Goal: Obtain resource: Obtain resource

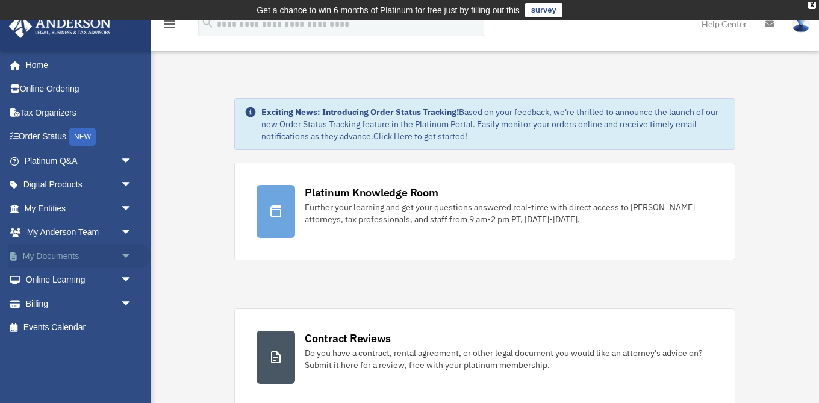
click at [121, 254] on span "arrow_drop_down" at bounding box center [133, 256] width 24 height 25
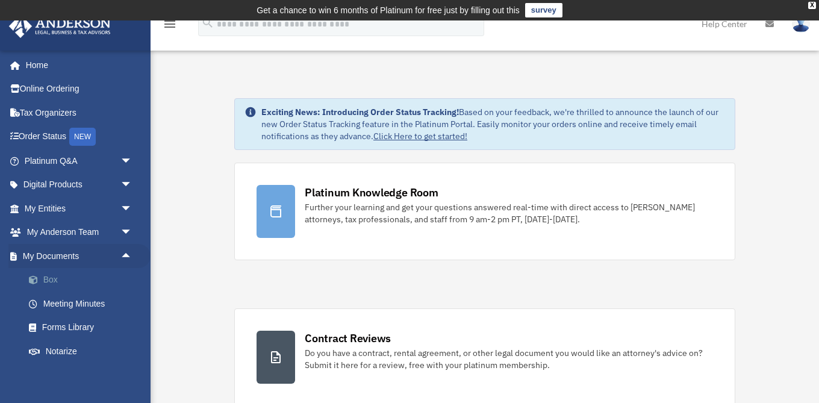
click at [54, 284] on link "Box" at bounding box center [84, 280] width 134 height 24
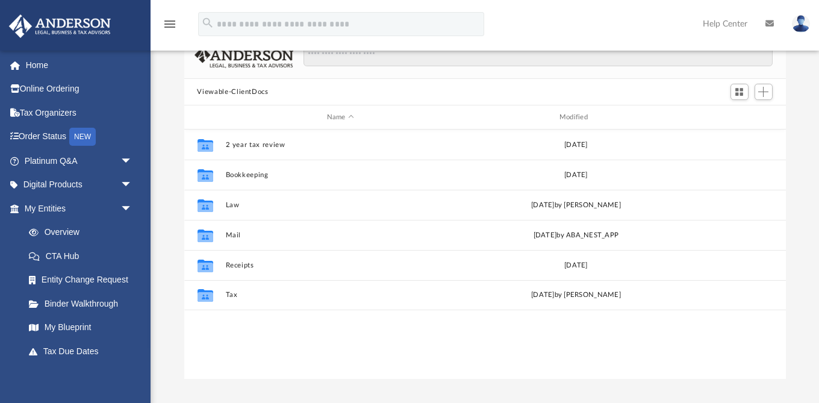
scroll to position [99, 0]
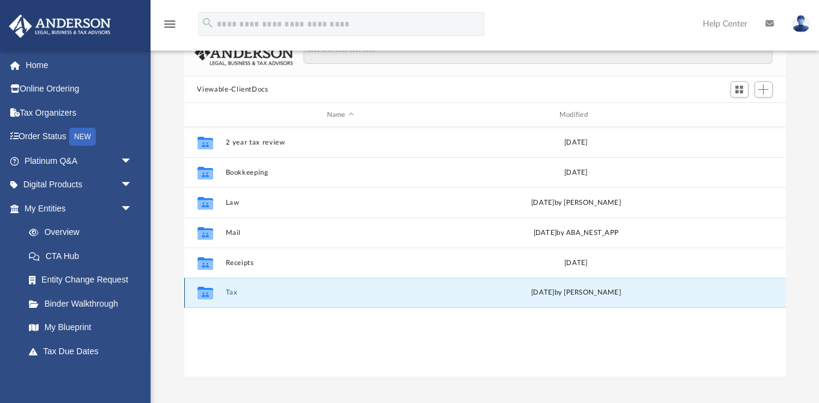
click at [231, 292] on button "Tax" at bounding box center [340, 293] width 230 height 8
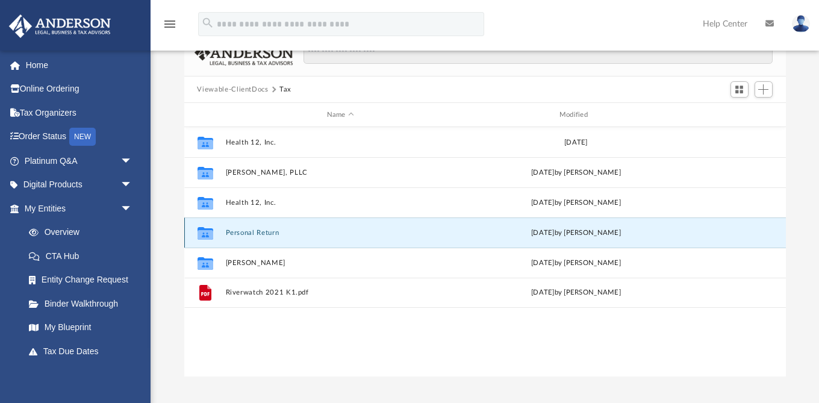
click at [241, 232] on button "Personal Return" at bounding box center [340, 233] width 230 height 8
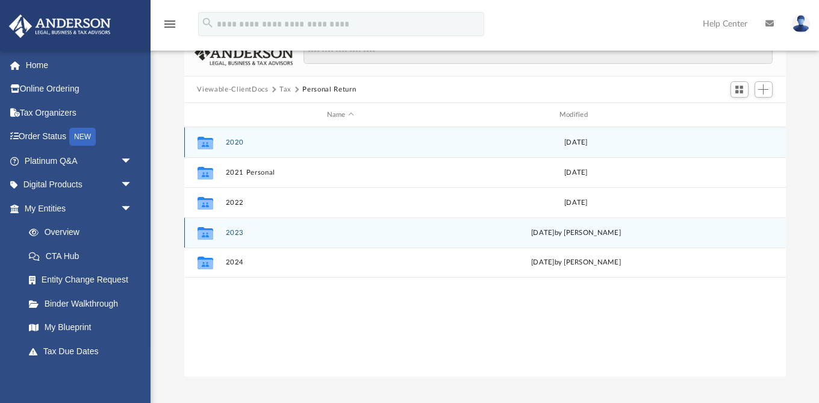
scroll to position [113, 0]
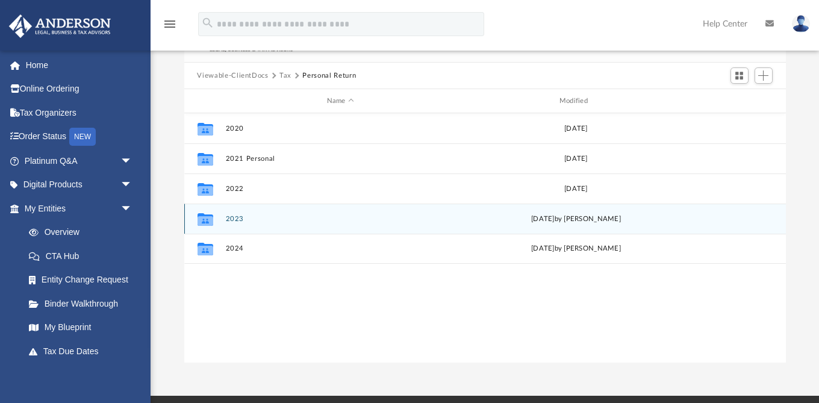
click at [236, 219] on button "2023" at bounding box center [340, 219] width 230 height 8
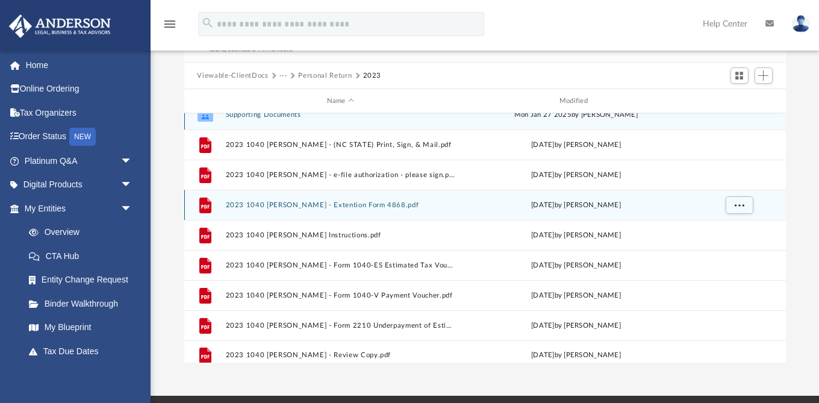
scroll to position [21, 0]
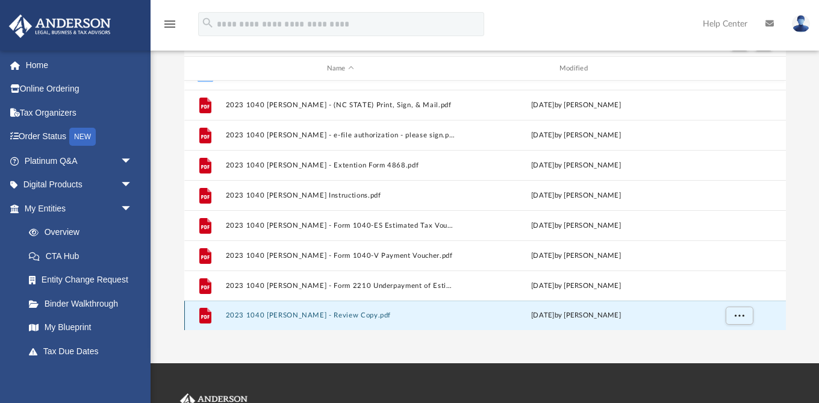
click at [263, 318] on button "2023 1040 Vaughn, Andrew - Review Copy.pdf" at bounding box center [340, 316] width 230 height 8
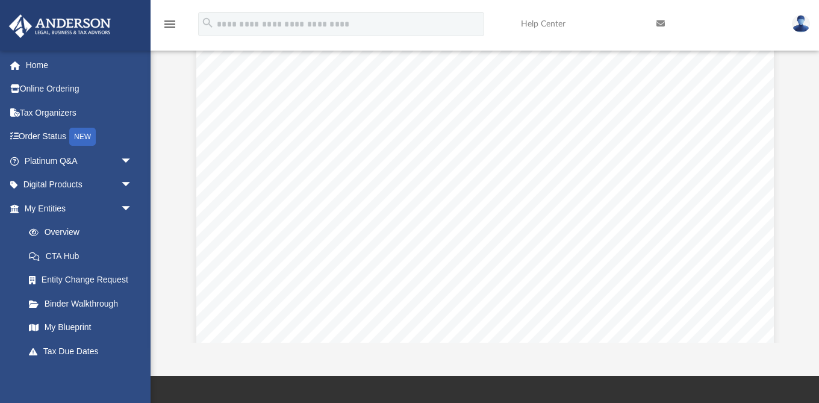
scroll to position [6961, 0]
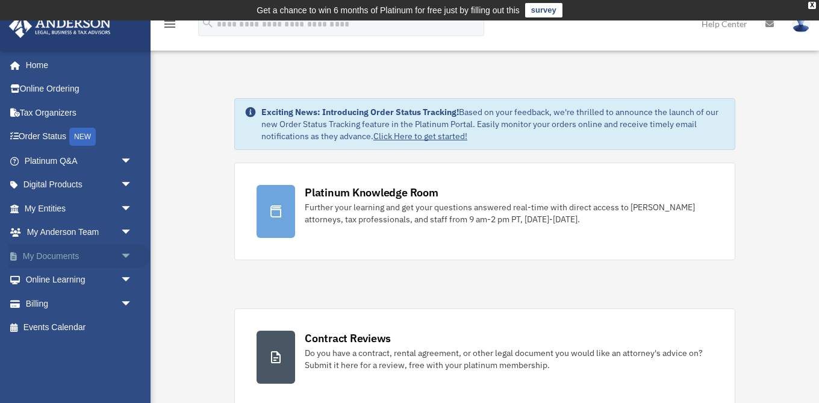
click at [127, 257] on span "arrow_drop_down" at bounding box center [133, 256] width 24 height 25
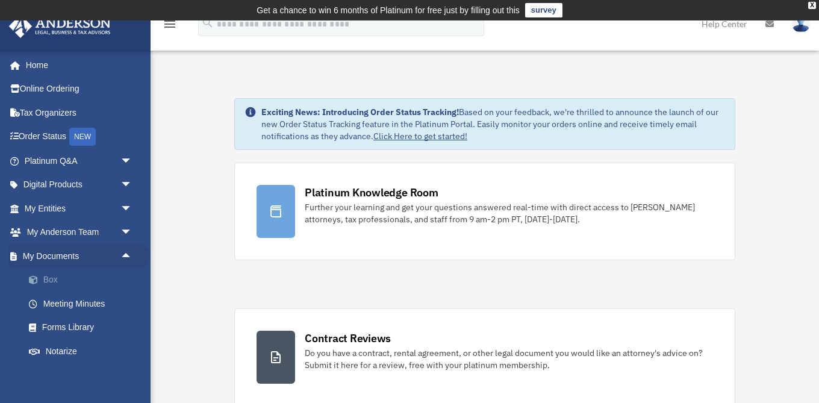
click at [52, 280] on link "Box" at bounding box center [84, 280] width 134 height 24
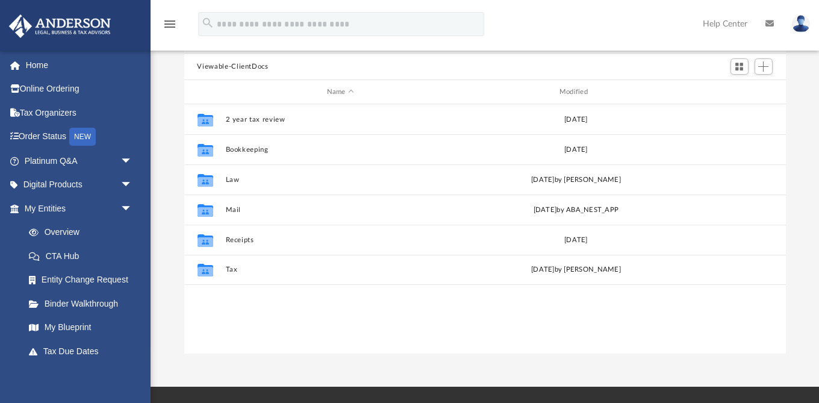
scroll to position [147, 0]
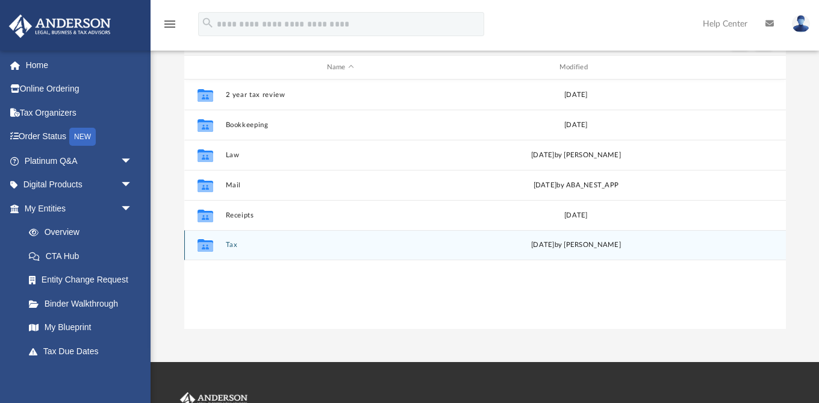
click at [225, 245] on button "Tax" at bounding box center [340, 245] width 230 height 8
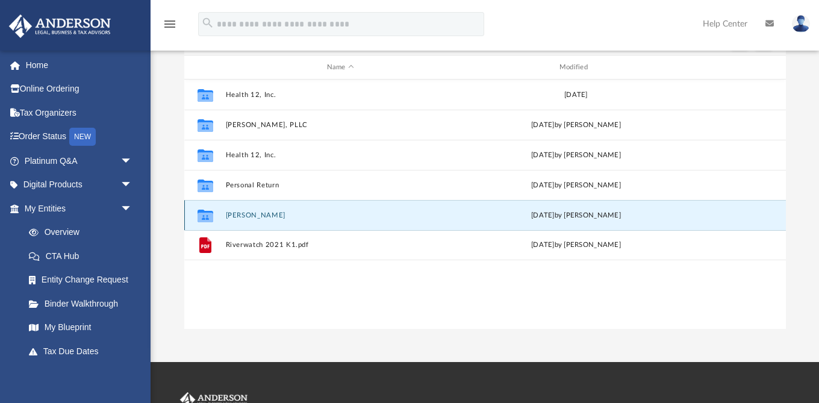
click at [248, 215] on button "[PERSON_NAME]" at bounding box center [340, 215] width 230 height 8
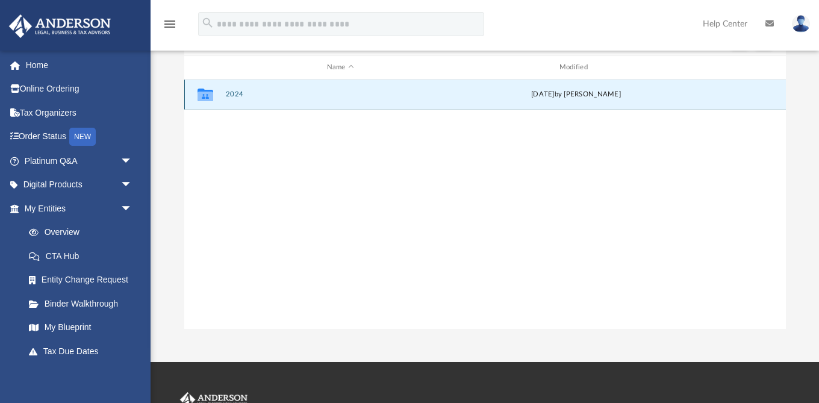
click at [233, 96] on button "2024" at bounding box center [340, 94] width 230 height 8
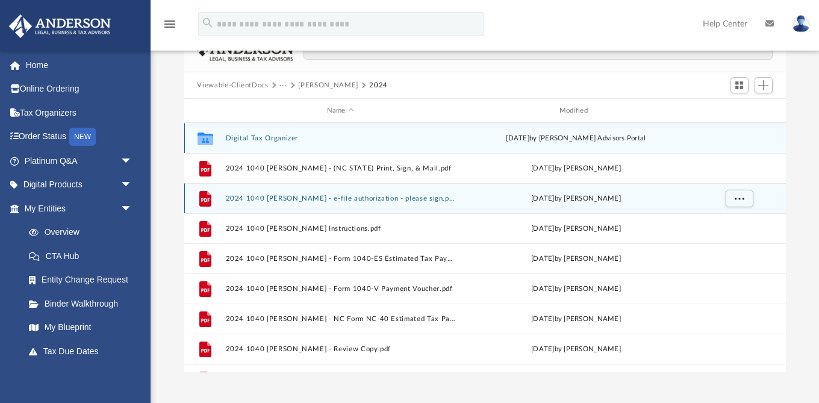
scroll to position [98, 0]
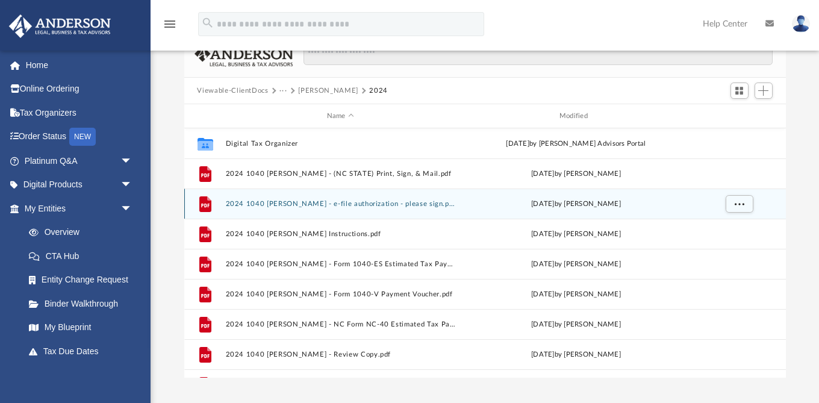
click at [270, 200] on button "2024 1040 [PERSON_NAME] - e-file authorization - please sign.pdf" at bounding box center [340, 204] width 230 height 8
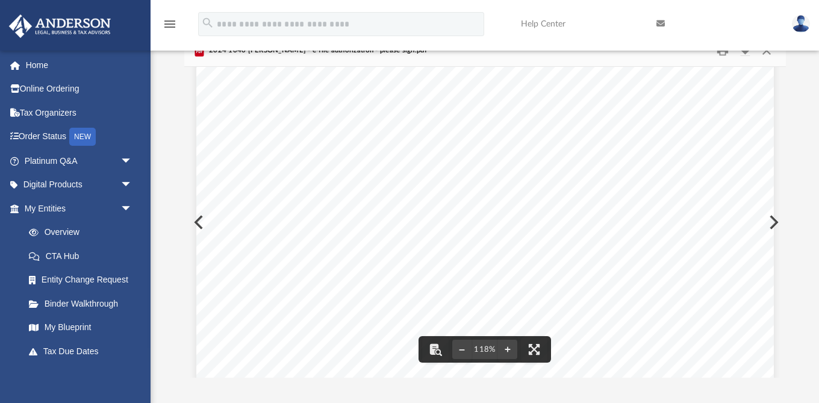
scroll to position [454, 0]
click at [766, 55] on button "Close" at bounding box center [767, 51] width 22 height 19
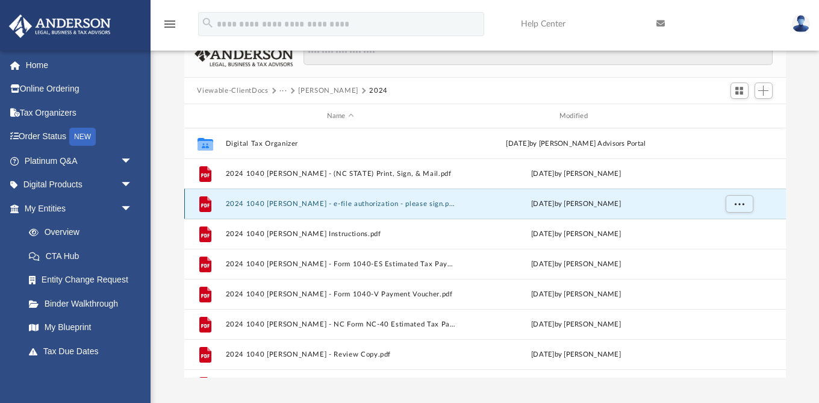
click at [372, 202] on button "2024 1040 [PERSON_NAME] - e-file authorization - please sign.pdf" at bounding box center [340, 204] width 230 height 8
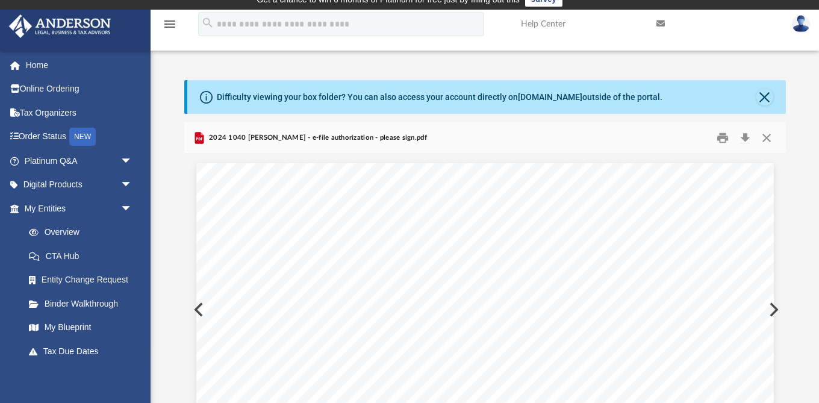
scroll to position [0, 0]
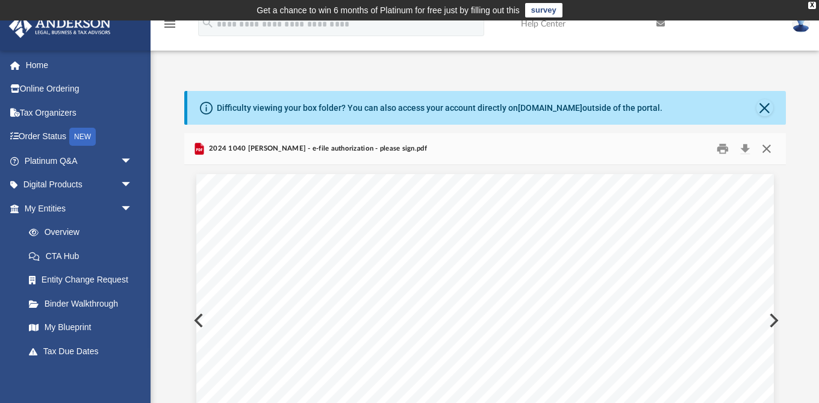
click at [766, 147] on button "Close" at bounding box center [767, 149] width 22 height 19
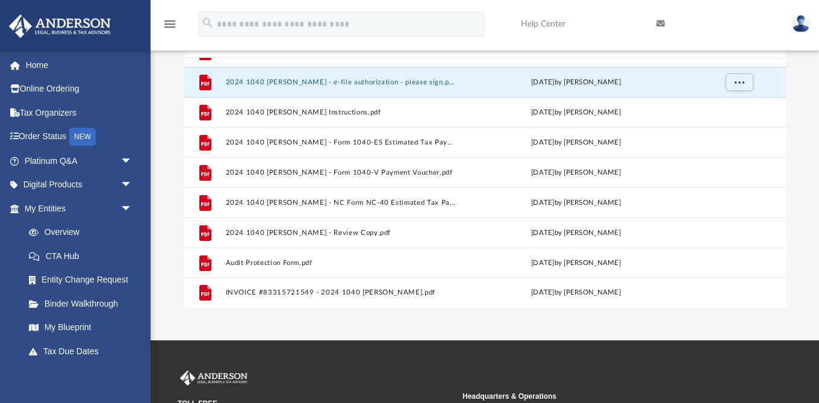
scroll to position [175, 0]
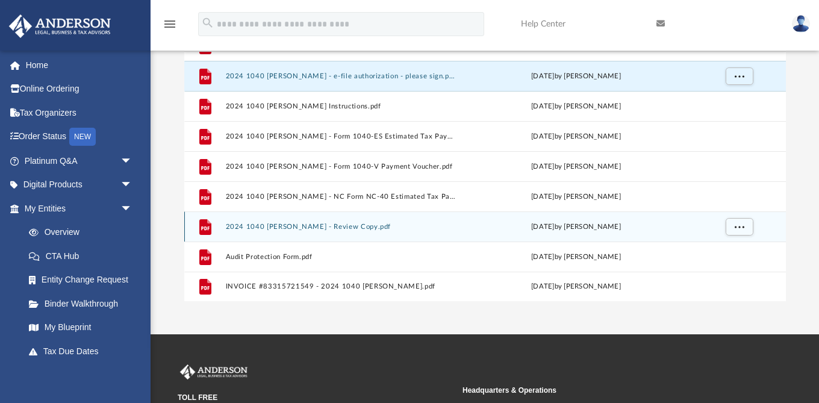
click at [313, 228] on button "2024 1040 [PERSON_NAME] - Review Copy.pdf" at bounding box center [340, 227] width 230 height 8
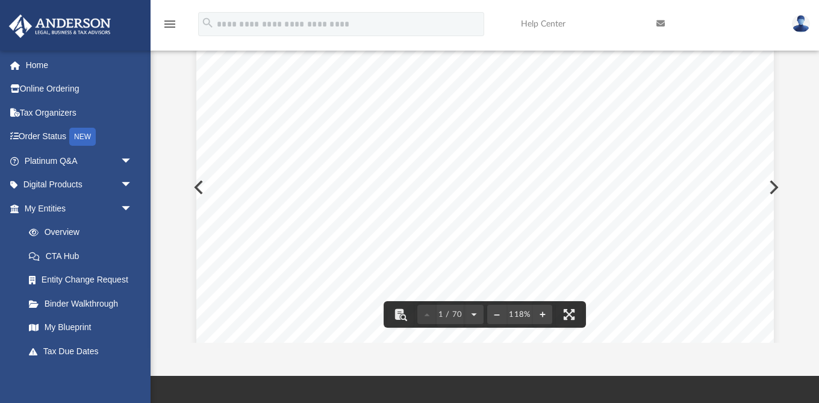
scroll to position [0, 0]
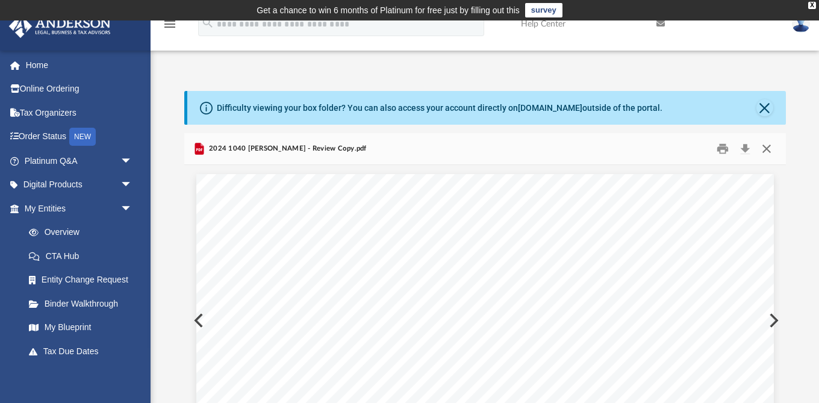
click at [768, 146] on button "Close" at bounding box center [767, 149] width 22 height 19
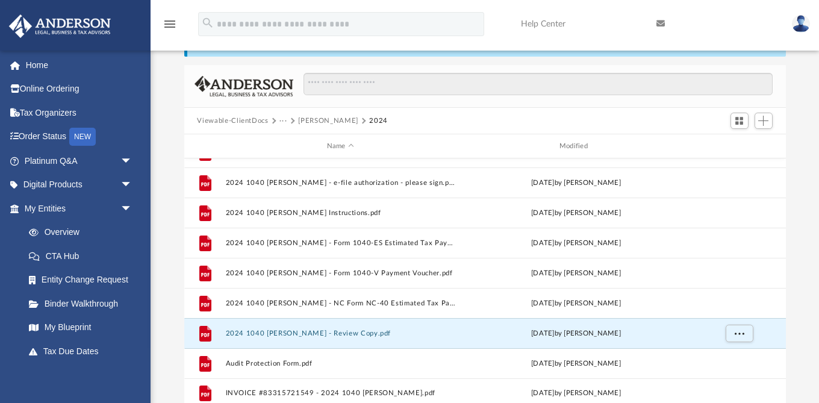
scroll to position [72, 0]
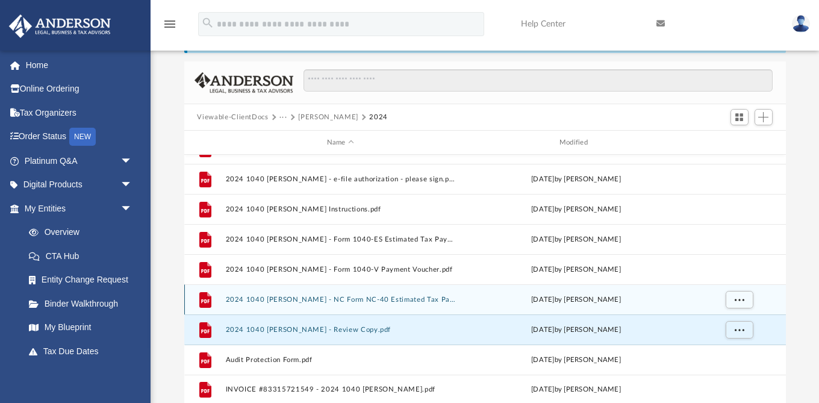
click at [354, 301] on button "2024 1040 [PERSON_NAME] - NC Form NC-40 Estimated Tax Payment.pdf" at bounding box center [340, 300] width 230 height 8
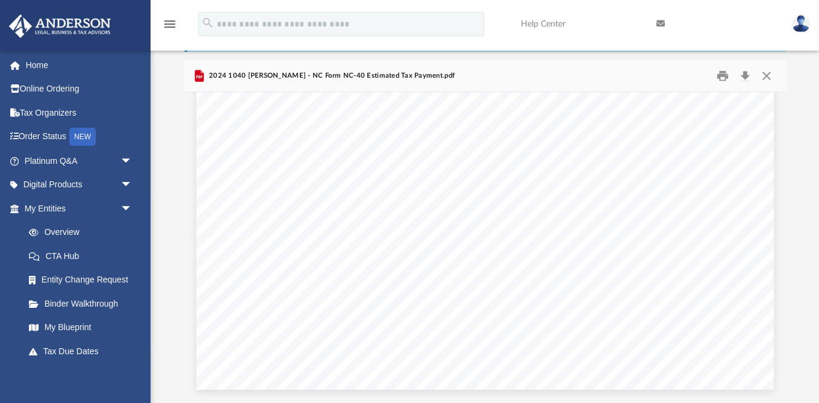
scroll to position [1262, 0]
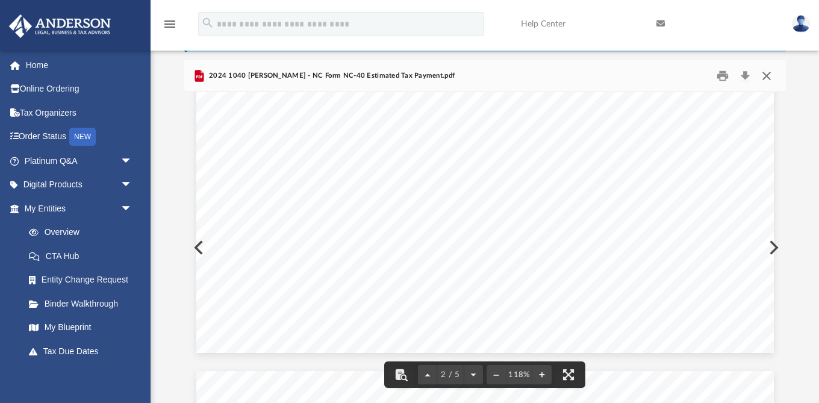
click at [763, 76] on button "Close" at bounding box center [767, 76] width 22 height 19
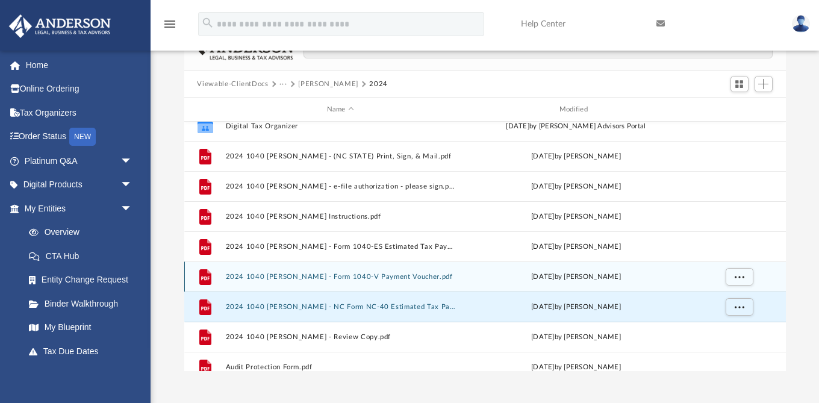
scroll to position [6, 0]
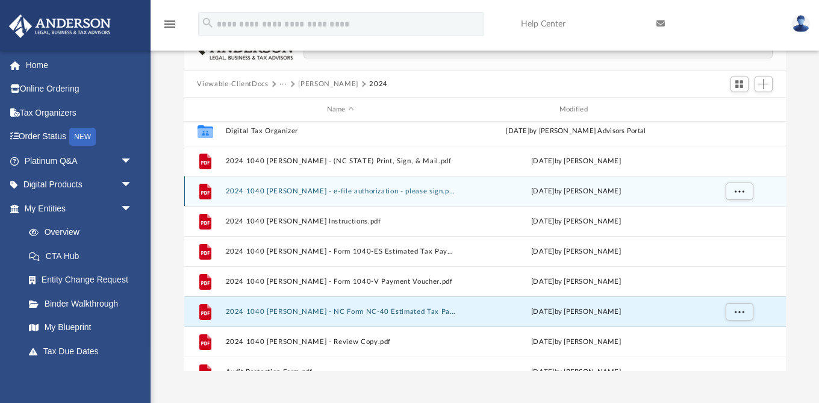
click at [292, 190] on button "2024 1040 [PERSON_NAME] - e-file authorization - please sign.pdf" at bounding box center [340, 191] width 230 height 8
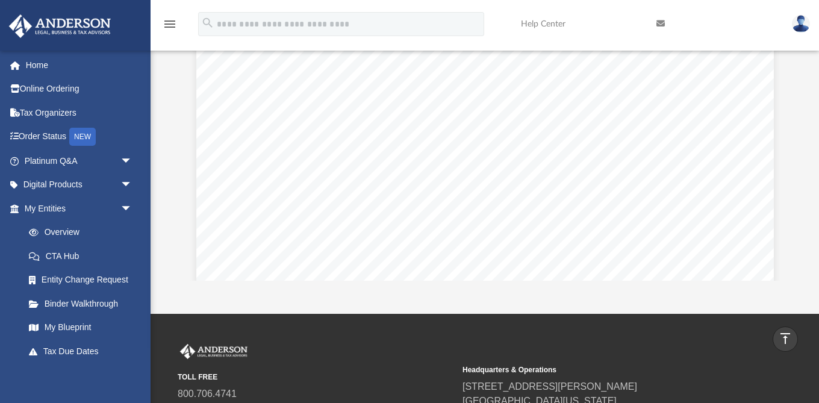
scroll to position [376, 0]
